Goal: Information Seeking & Learning: Find specific fact

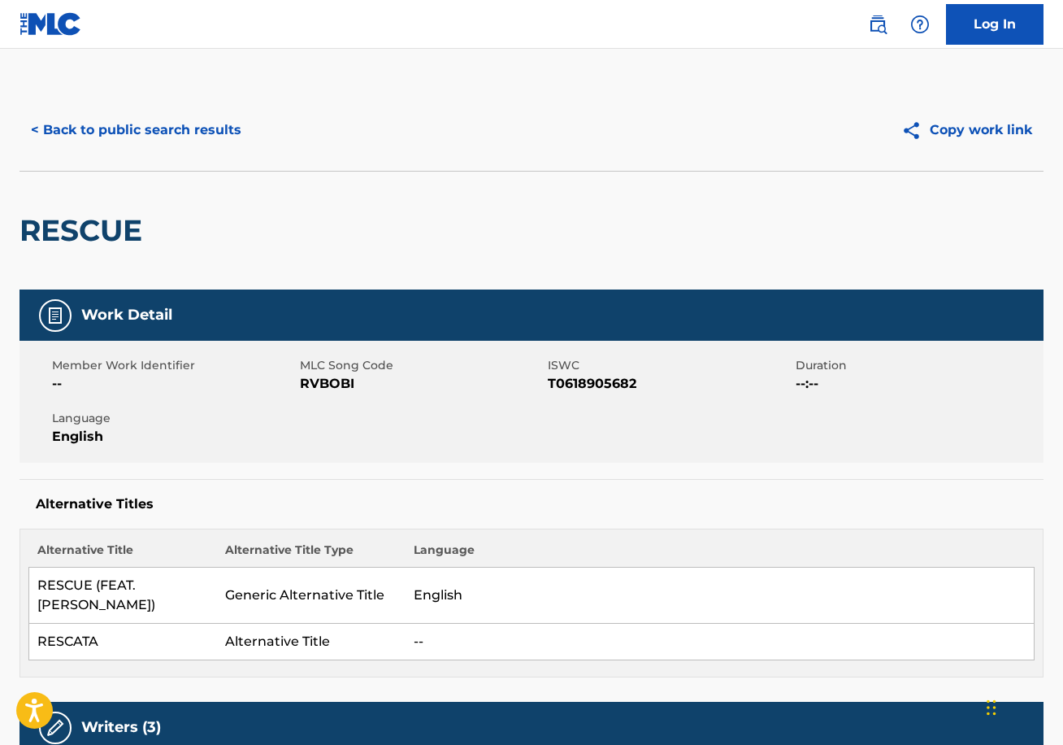
click at [95, 123] on button "< Back to public search results" at bounding box center [136, 130] width 233 height 41
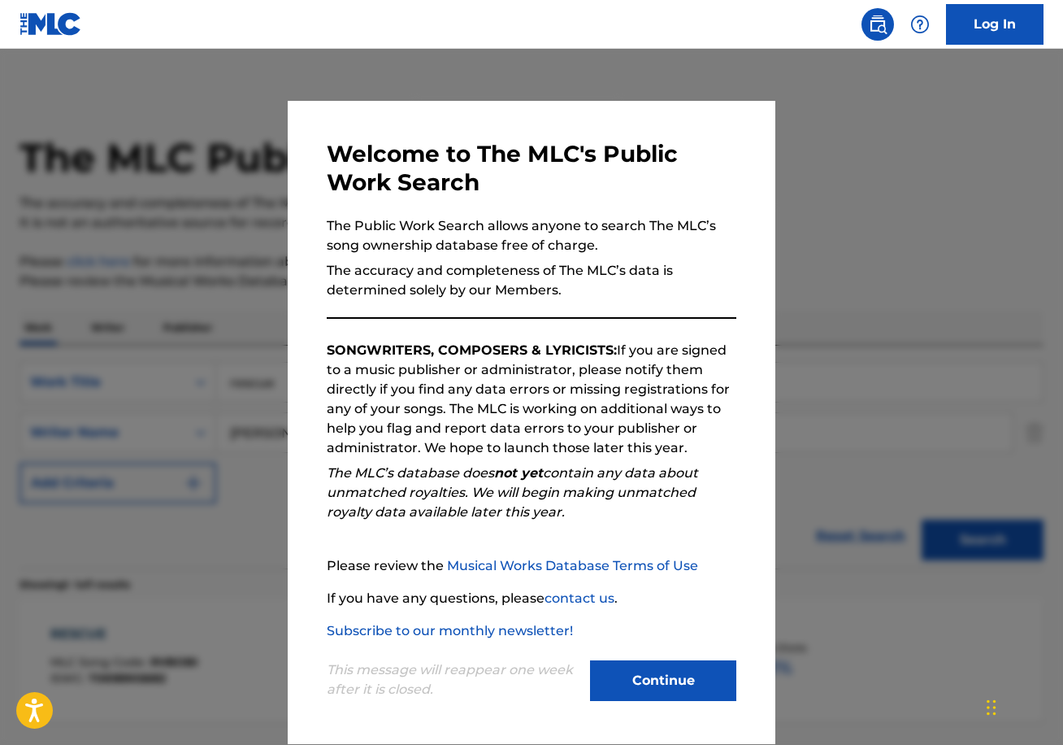
click at [642, 688] on button "Continue" at bounding box center [663, 680] width 146 height 41
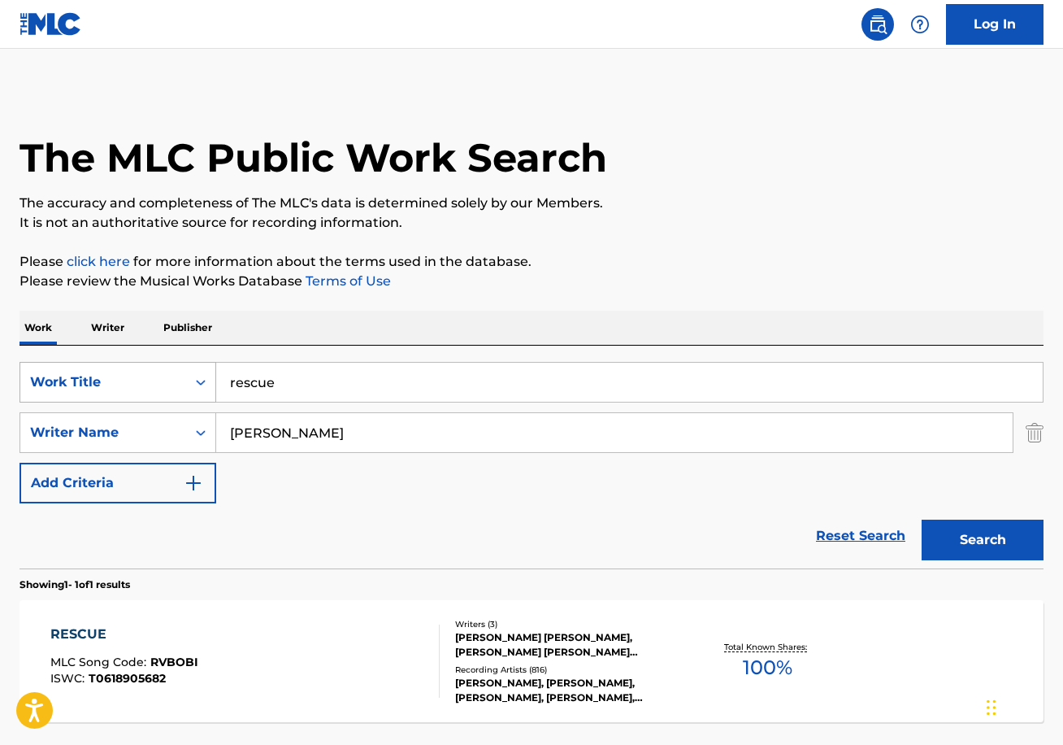
drag, startPoint x: 295, startPoint y: 379, endPoint x: 171, endPoint y: 376, distance: 124.4
click at [171, 376] on div "SearchWithCriteria58488a32-8e38-49ac-990f-e263390e5a48 Work Title rescue" at bounding box center [532, 382] width 1024 height 41
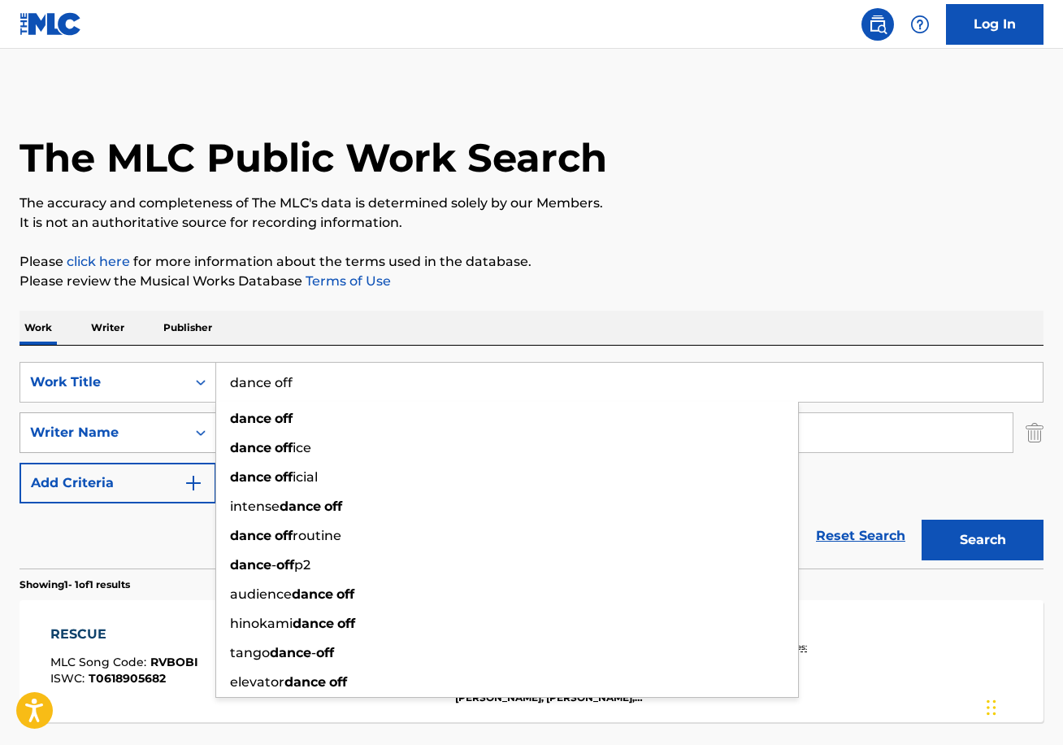
type input "dance off"
click at [134, 426] on div "Writer Name" at bounding box center [103, 433] width 146 height 20
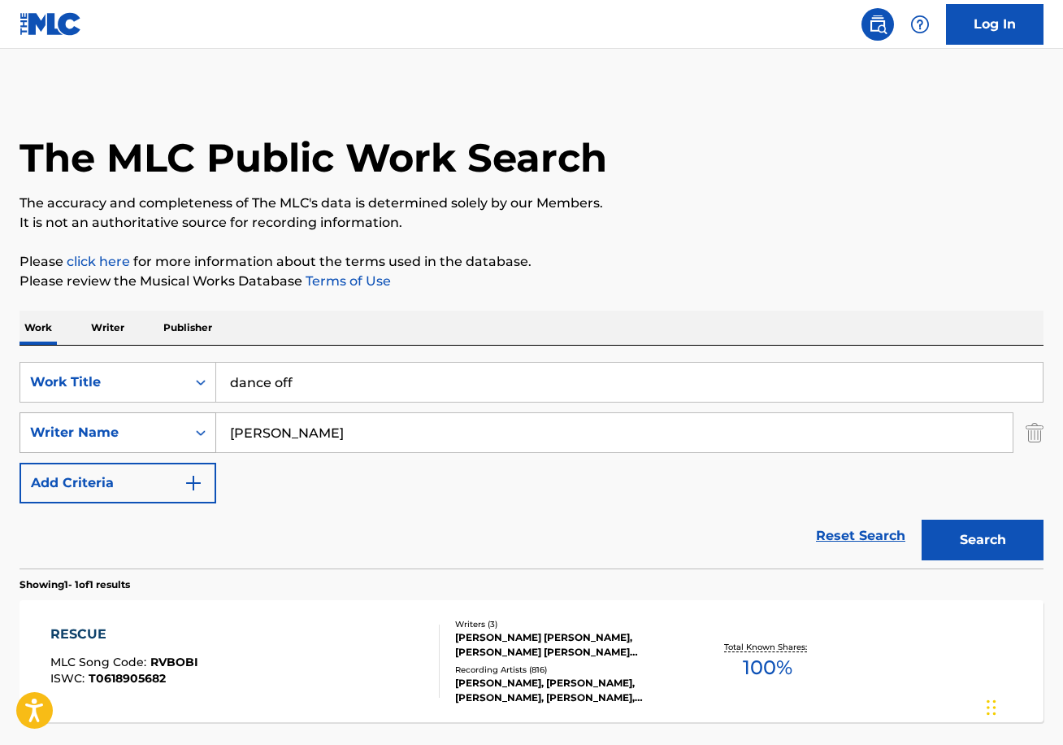
drag, startPoint x: 351, startPoint y: 434, endPoint x: 148, endPoint y: 423, distance: 203.6
click at [148, 423] on div "SearchWithCriteria24eb8111-006e-42d3-84c0-bff5b2738ebb Writer Name [PERSON_NAME]" at bounding box center [532, 432] width 1024 height 41
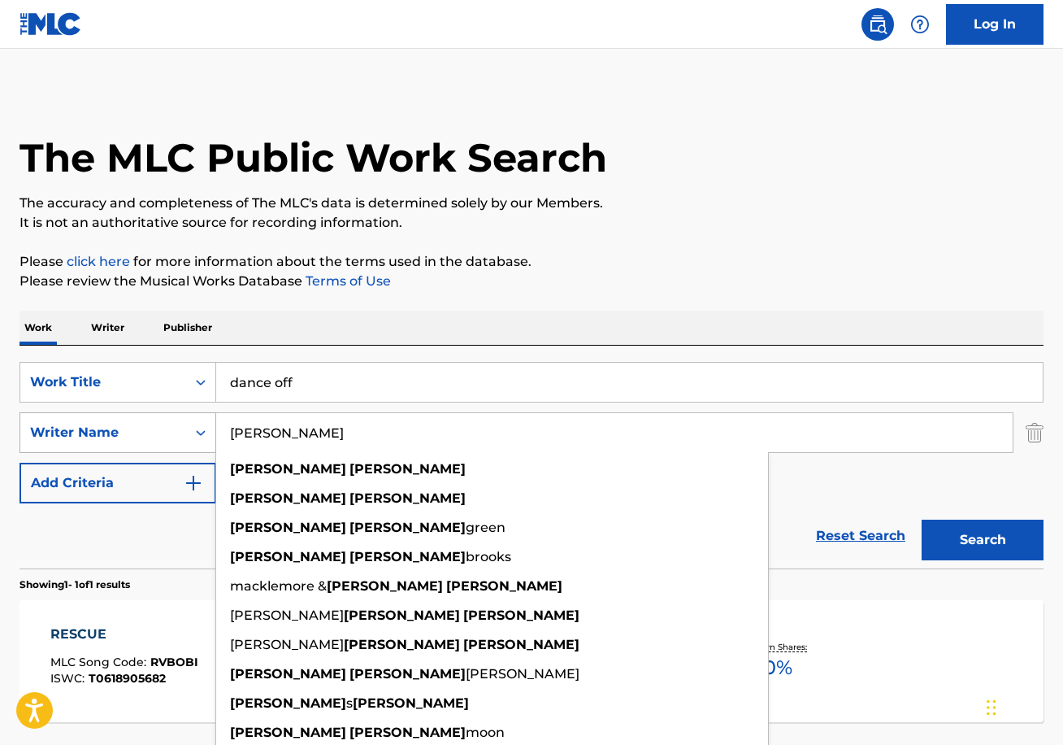
type input "[PERSON_NAME]"
click at [983, 540] on button "Search" at bounding box center [983, 540] width 122 height 41
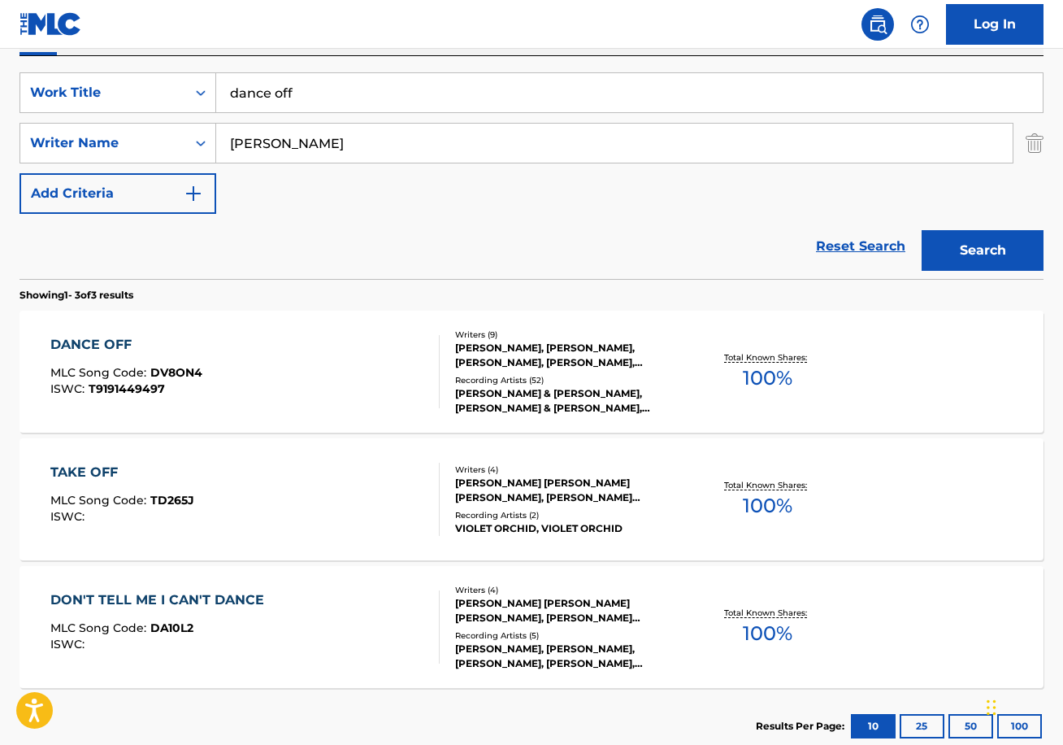
scroll to position [294, 0]
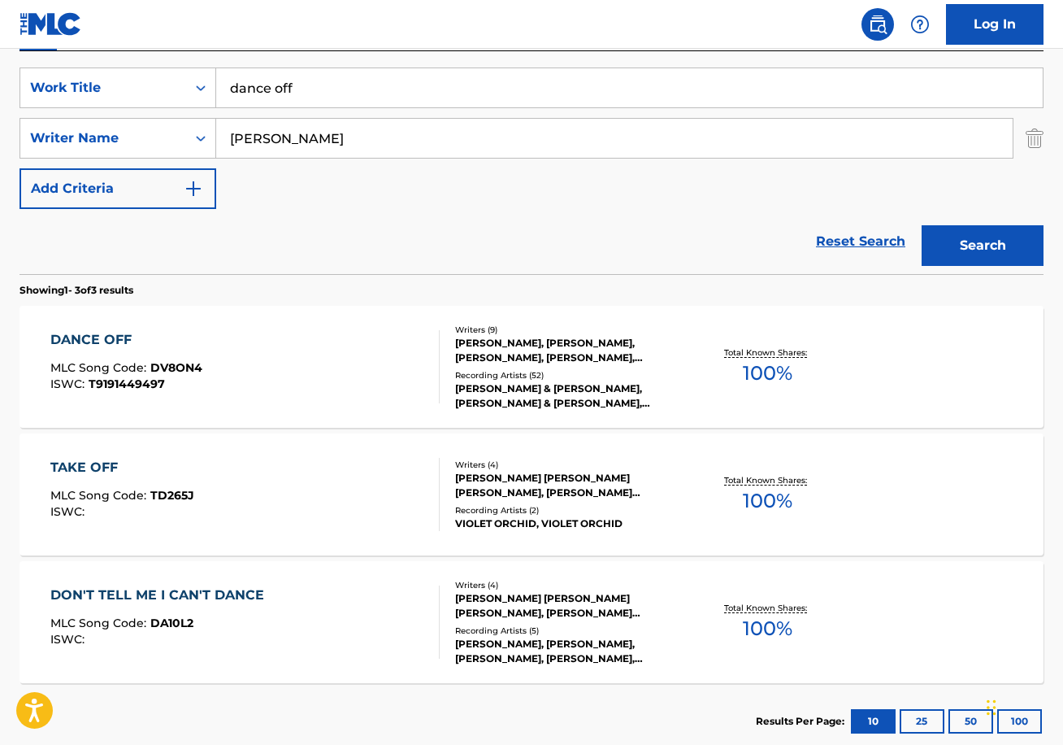
click at [106, 331] on div "DANCE OFF" at bounding box center [126, 340] width 152 height 20
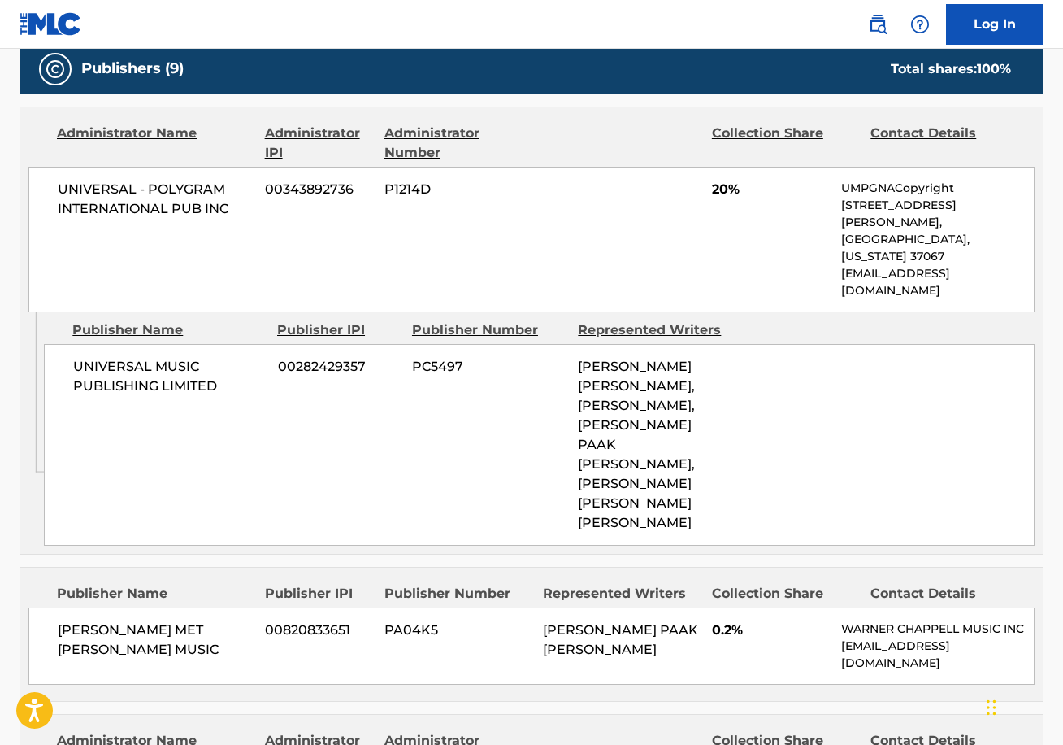
scroll to position [1186, 0]
